Goal: Transaction & Acquisition: Purchase product/service

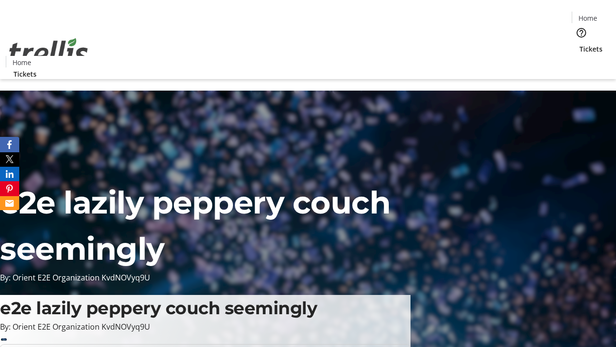
click at [589, 14] on span "Sign Up" at bounding box center [593, 14] width 28 height 12
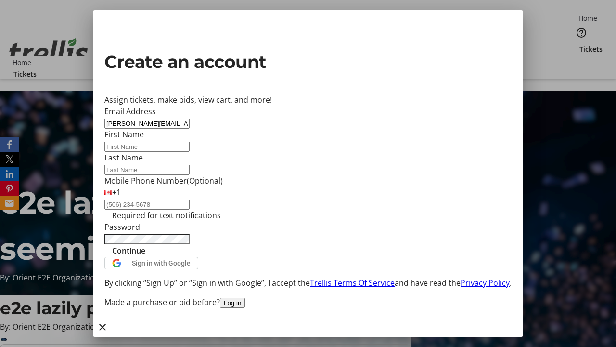
type input "[PERSON_NAME][EMAIL_ADDRESS][DOMAIN_NAME]"
type input "[PERSON_NAME]"
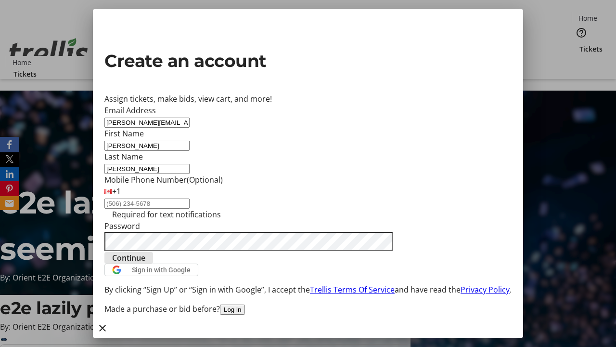
click at [145, 263] on span "Continue" at bounding box center [128, 258] width 33 height 12
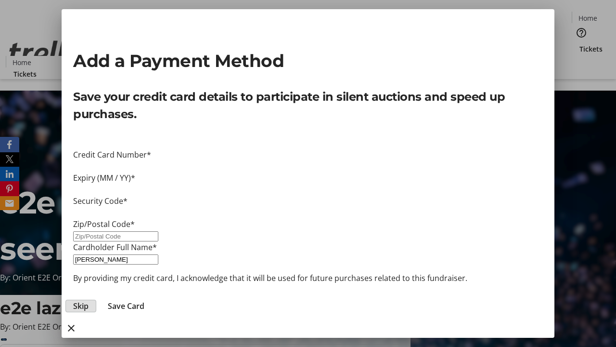
click at [89, 300] on span "Skip" at bounding box center [80, 306] width 15 height 12
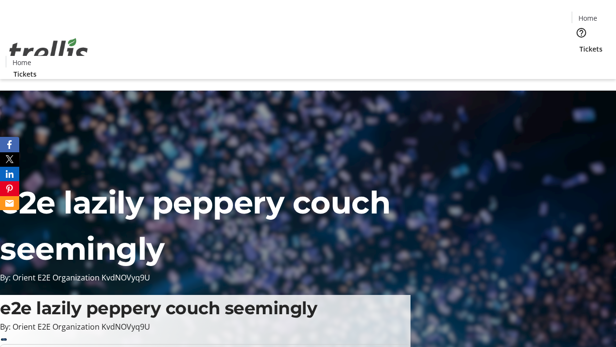
click at [580, 44] on span "Tickets" at bounding box center [591, 49] width 23 height 10
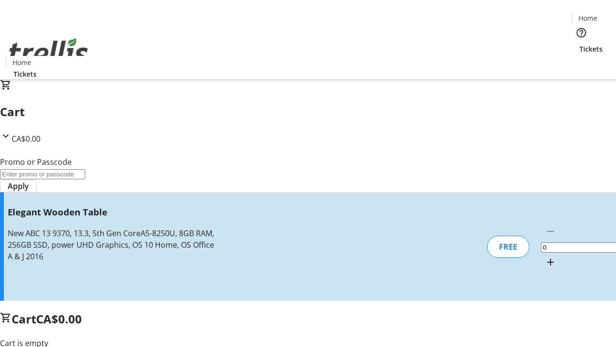
click at [545, 256] on mat-icon "Increment by one" at bounding box center [551, 262] width 12 height 12
type input "1"
